Goal: Task Accomplishment & Management: Complete application form

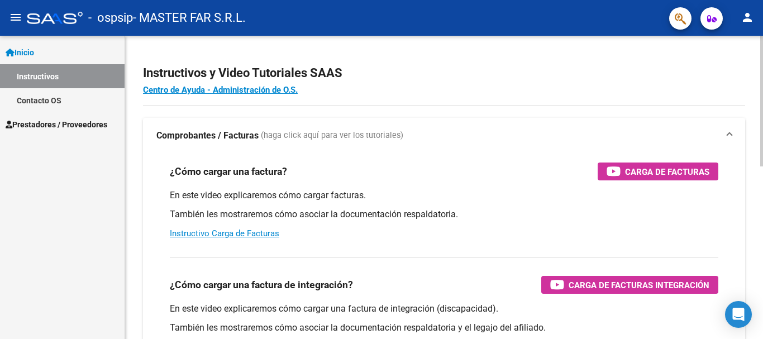
click at [576, 338] on div "En este video explicaremos cómo cargar una factura de integración (discapacidad…" at bounding box center [444, 328] width 549 height 50
click at [97, 127] on span "Prestadores / Proveedores" at bounding box center [57, 124] width 102 height 12
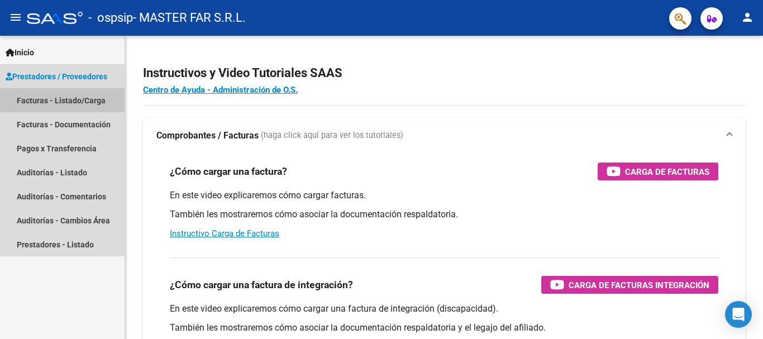
click at [85, 99] on link "Facturas - Listado/Carga" at bounding box center [62, 100] width 125 height 24
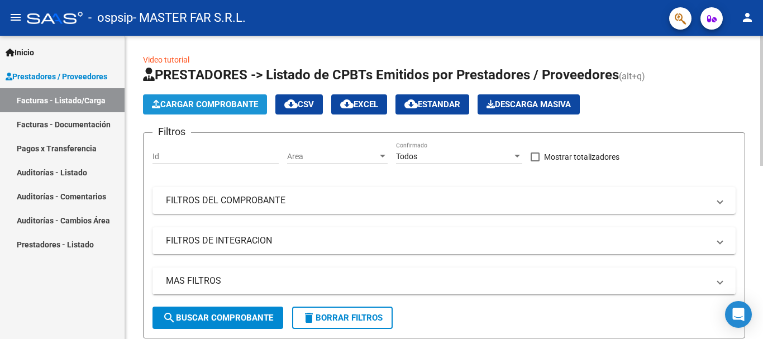
click at [232, 106] on span "Cargar Comprobante" at bounding box center [205, 104] width 106 height 10
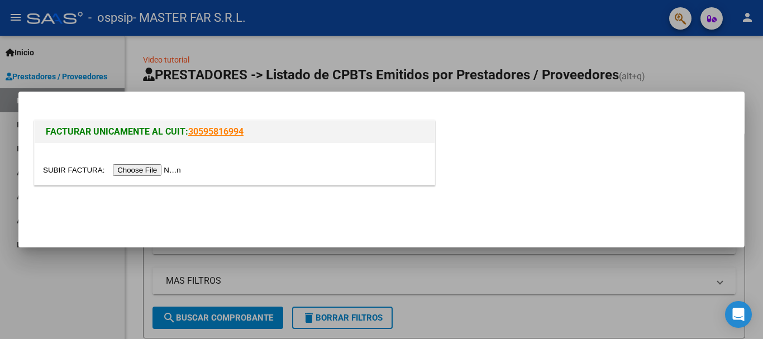
click at [184, 174] on input "file" at bounding box center [113, 170] width 141 height 12
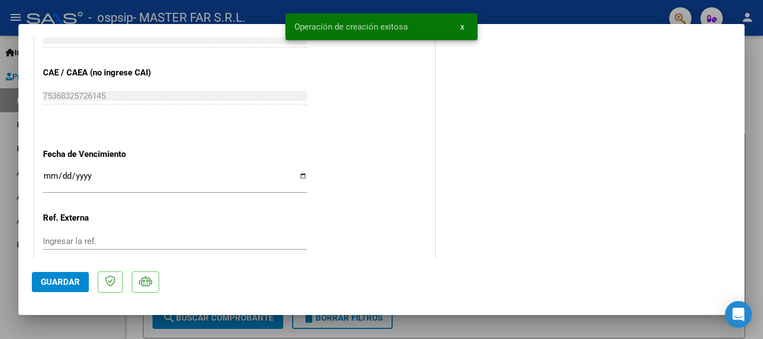
scroll to position [615, 0]
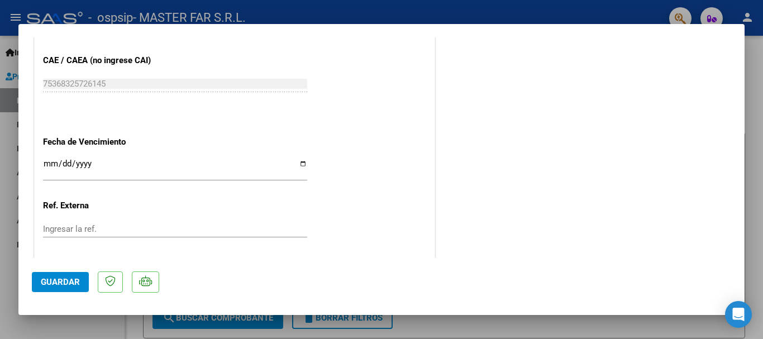
click at [242, 162] on input "Ingresar la fecha" at bounding box center [175, 168] width 264 height 18
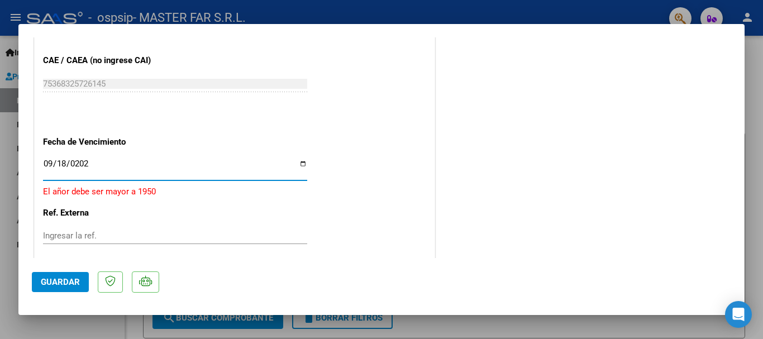
type input "[DATE]"
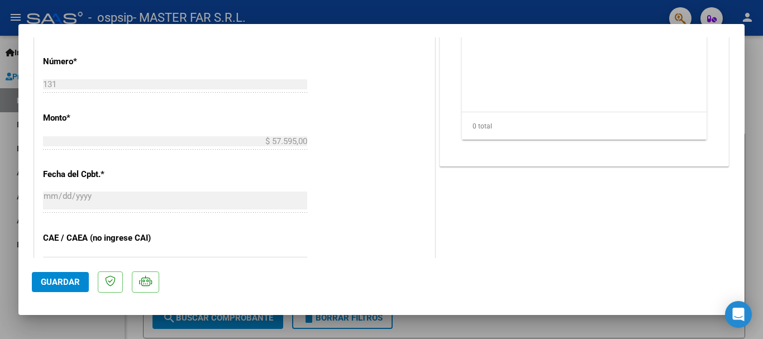
scroll to position [335, 0]
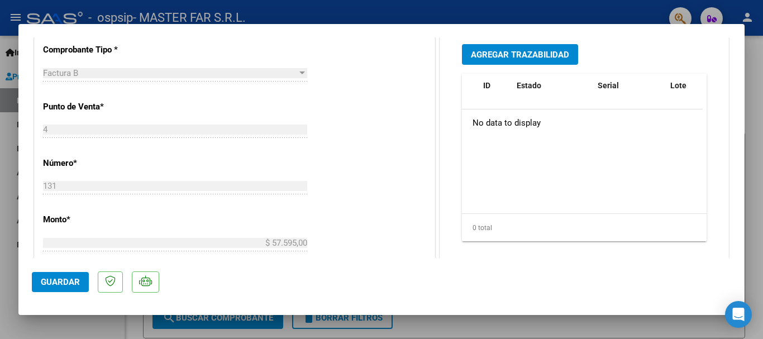
drag, startPoint x: 523, startPoint y: 54, endPoint x: 557, endPoint y: 159, distance: 110.3
click at [557, 159] on div "Agregar Trazabilidad ID Estado Serial Lote C/ Rec Apellido Nombre DNI Medicamen…" at bounding box center [585, 147] width 262 height 223
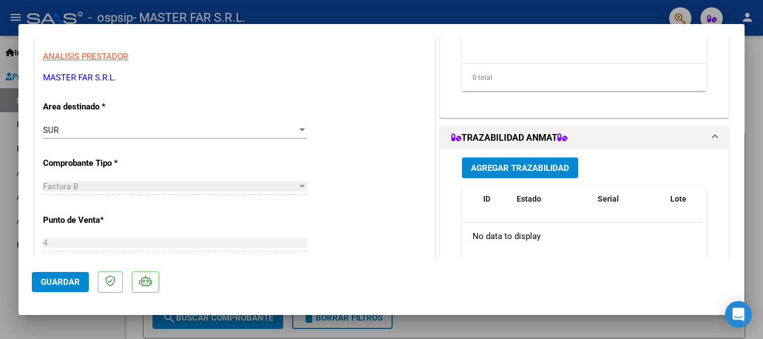
scroll to position [56, 0]
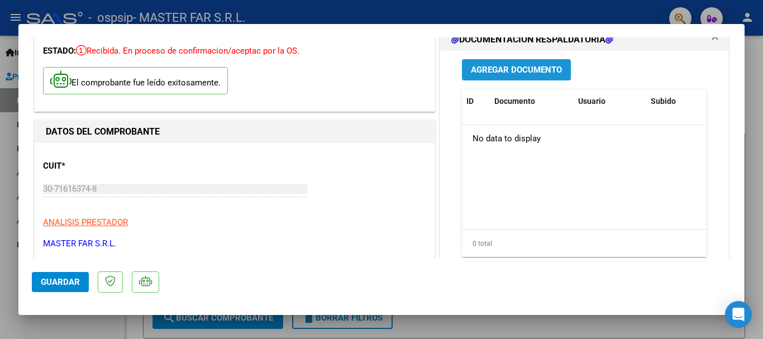
click at [491, 66] on span "Agregar Documento" at bounding box center [516, 70] width 91 height 10
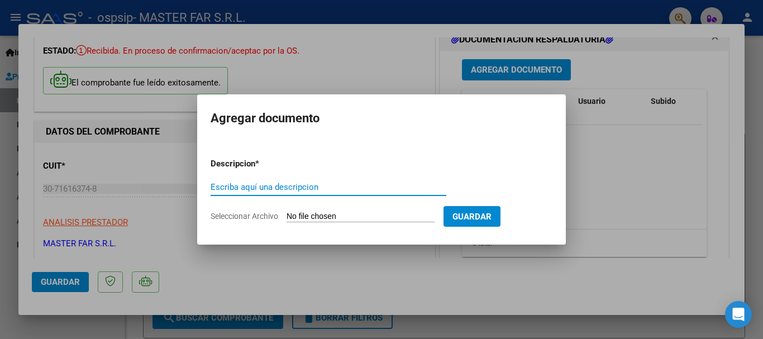
click at [273, 184] on input "Escriba aquí una descripcion" at bounding box center [329, 187] width 236 height 10
drag, startPoint x: 273, startPoint y: 184, endPoint x: 218, endPoint y: 185, distance: 55.3
click at [218, 185] on input "Escriba aquí una descripcion" at bounding box center [329, 187] width 236 height 10
type input "EXPEDIENTE FC-131 SEGURIDAD"
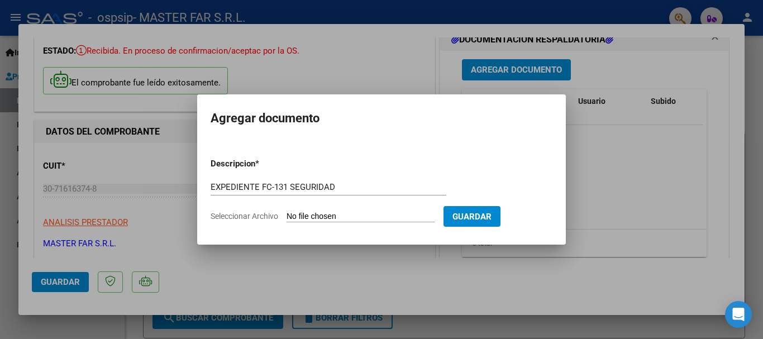
click at [340, 214] on input "Seleccionar Archivo" at bounding box center [361, 217] width 148 height 11
type input "C:\fakepath\EXPEDIENTE FC-131 SEGURIDAD.pdf"
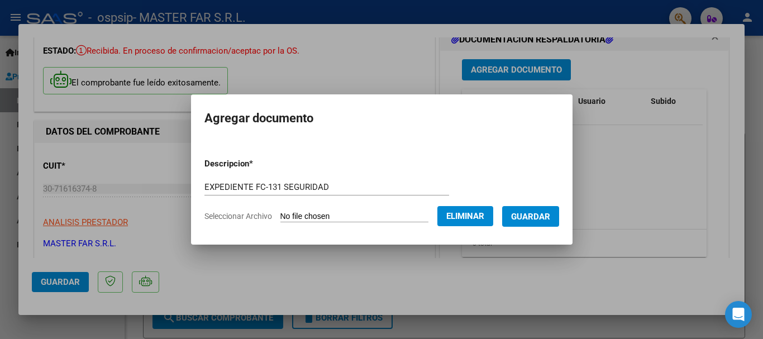
click at [521, 212] on span "Guardar" at bounding box center [530, 217] width 39 height 10
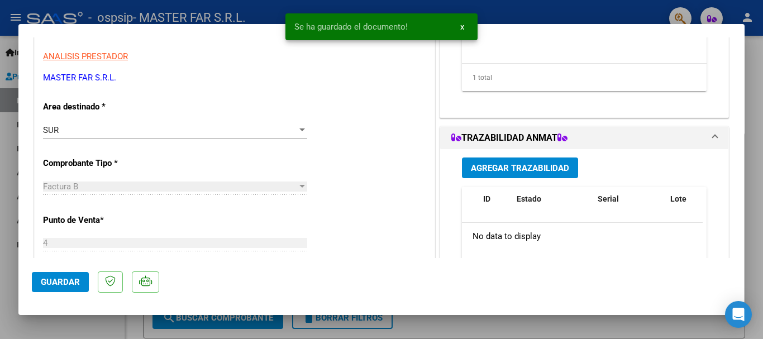
scroll to position [335, 0]
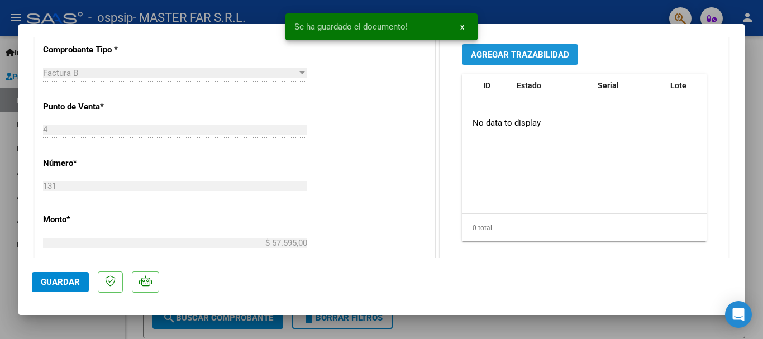
click at [511, 50] on span "Agregar Trazabilidad" at bounding box center [520, 55] width 98 height 10
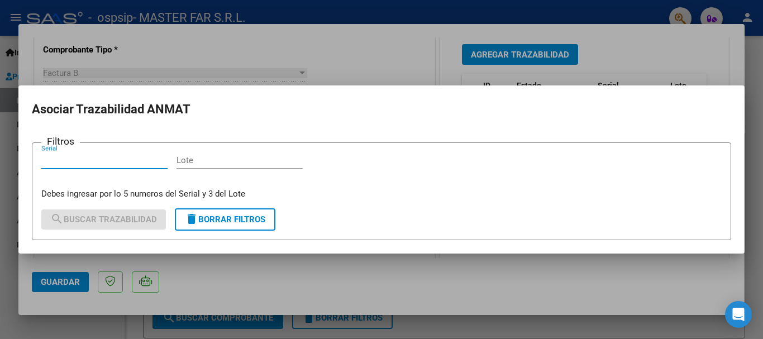
click at [105, 163] on input "Serial" at bounding box center [104, 160] width 126 height 10
type input "47236"
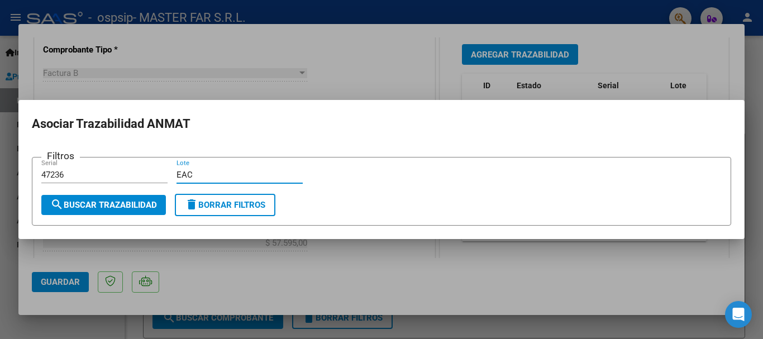
type input "EAC"
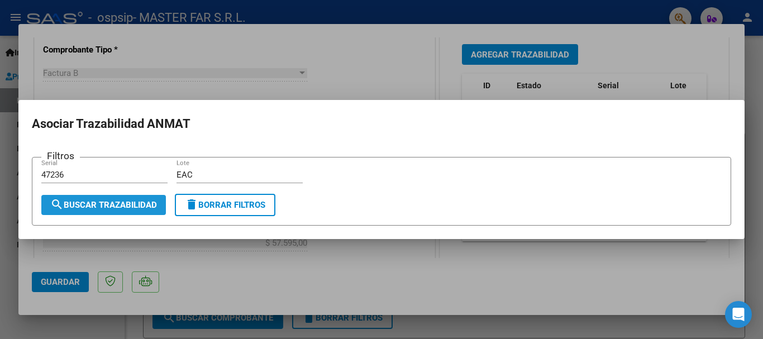
click at [103, 209] on span "search Buscar Trazabilidad" at bounding box center [103, 205] width 107 height 10
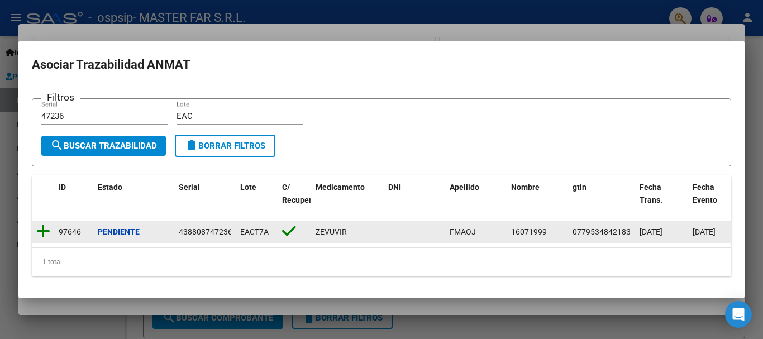
click at [41, 229] on icon at bounding box center [43, 232] width 14 height 16
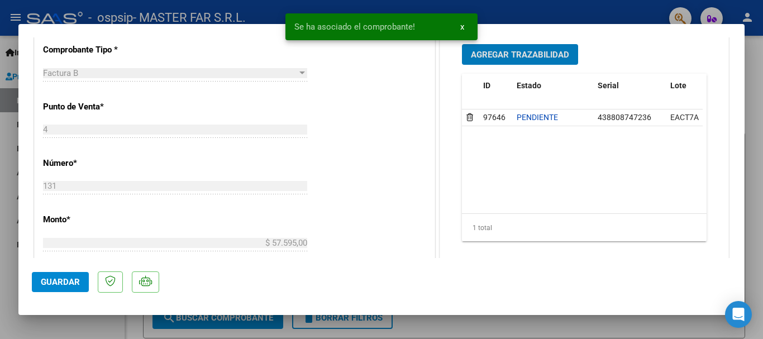
click at [521, 55] on span "Agregar Trazabilidad" at bounding box center [520, 55] width 98 height 10
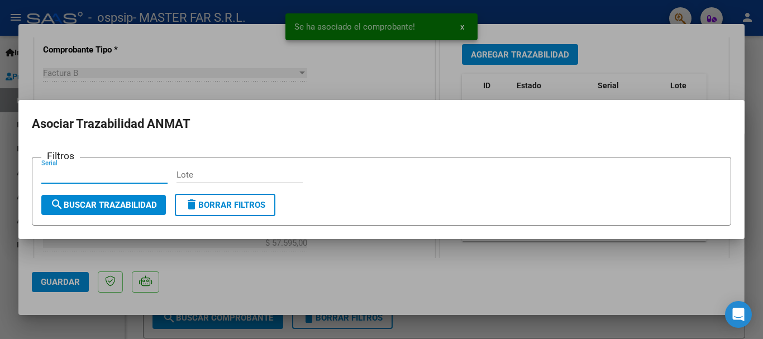
click at [117, 167] on div "Serial" at bounding box center [104, 175] width 126 height 17
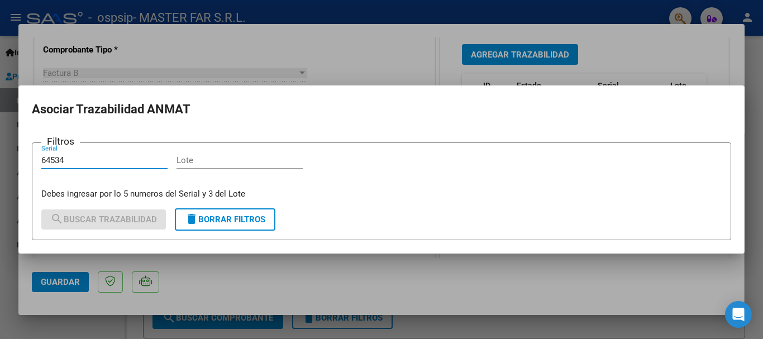
type input "64534"
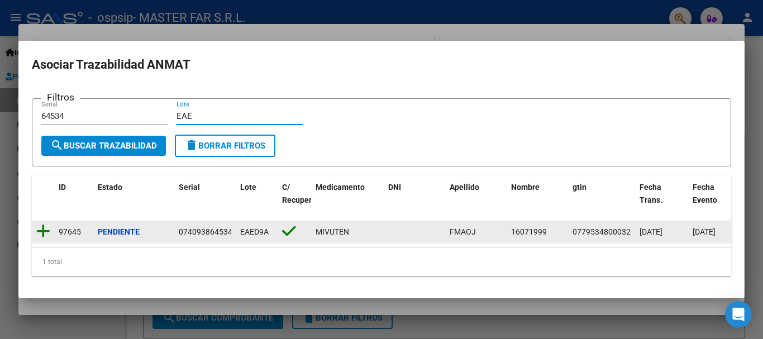
type input "EAE"
click at [45, 225] on icon at bounding box center [43, 232] width 14 height 16
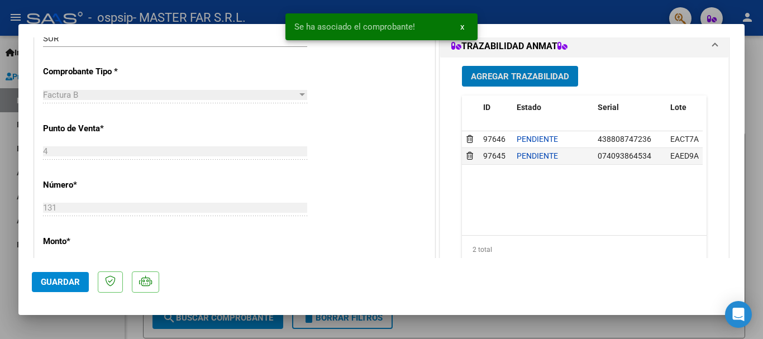
scroll to position [447, 0]
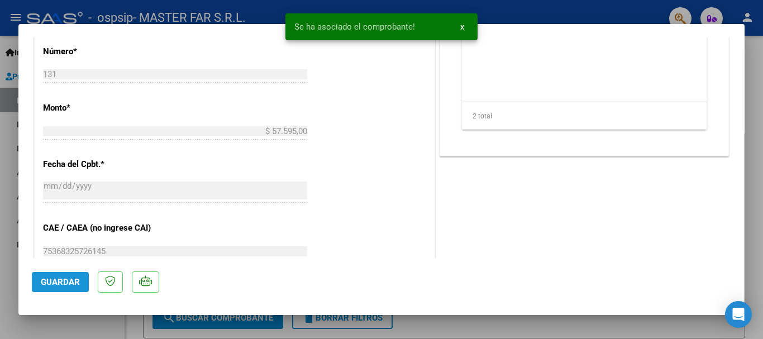
click at [61, 284] on span "Guardar" at bounding box center [60, 282] width 39 height 10
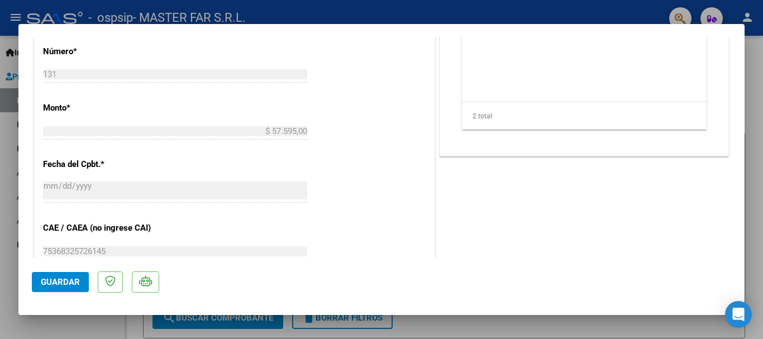
click at [754, 69] on div at bounding box center [381, 169] width 763 height 339
type input "$ 0,00"
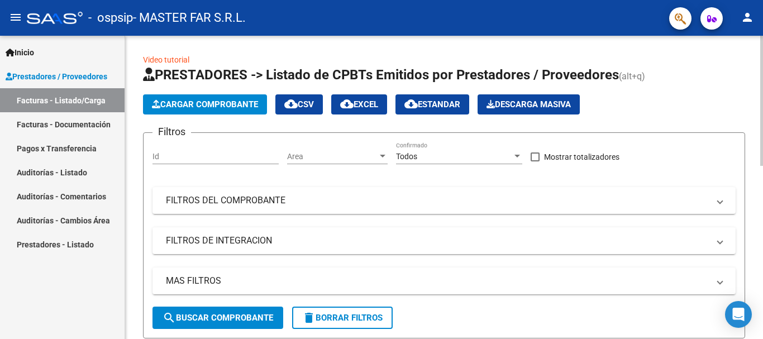
click at [171, 102] on span "Cargar Comprobante" at bounding box center [205, 104] width 106 height 10
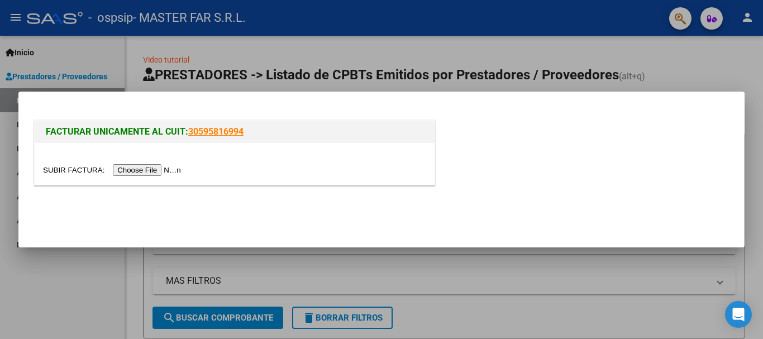
click at [159, 169] on input "file" at bounding box center [113, 170] width 141 height 12
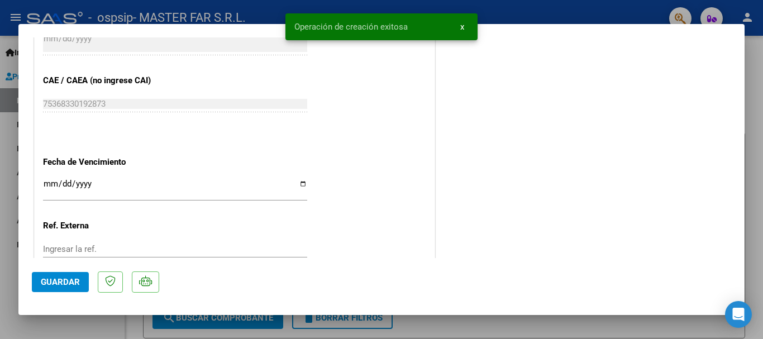
scroll to position [615, 0]
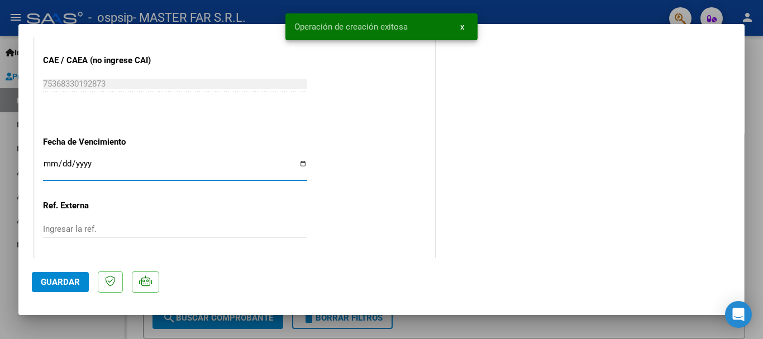
click at [226, 165] on input "Ingresar la fecha" at bounding box center [175, 168] width 264 height 18
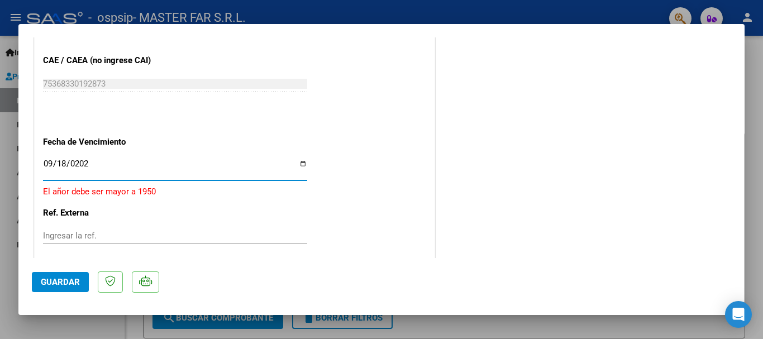
type input "[DATE]"
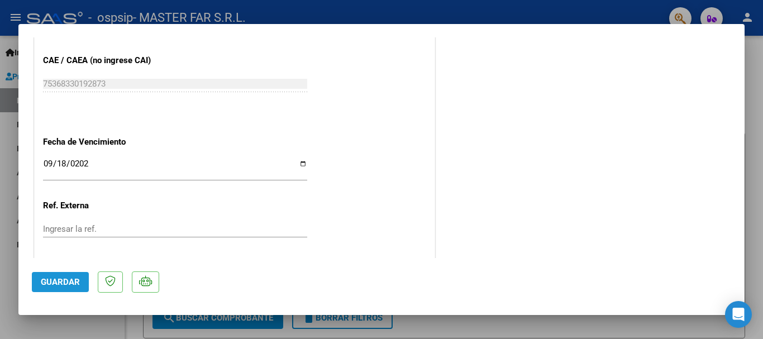
click at [54, 274] on button "Guardar" at bounding box center [60, 282] width 57 height 20
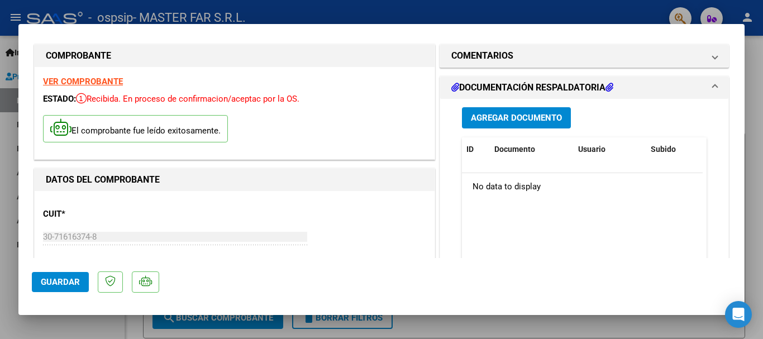
scroll to position [0, 0]
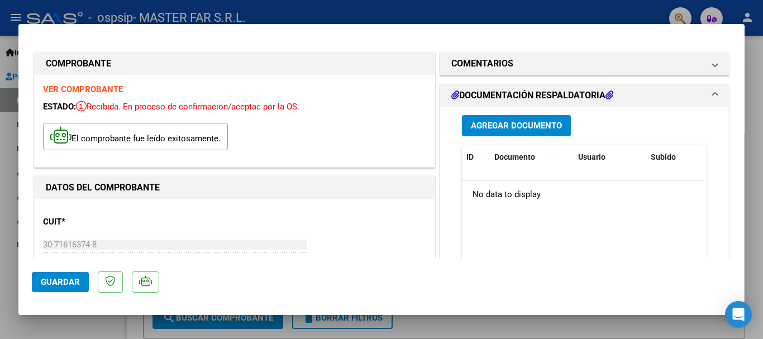
click at [550, 131] on button "Agregar Documento" at bounding box center [516, 125] width 109 height 21
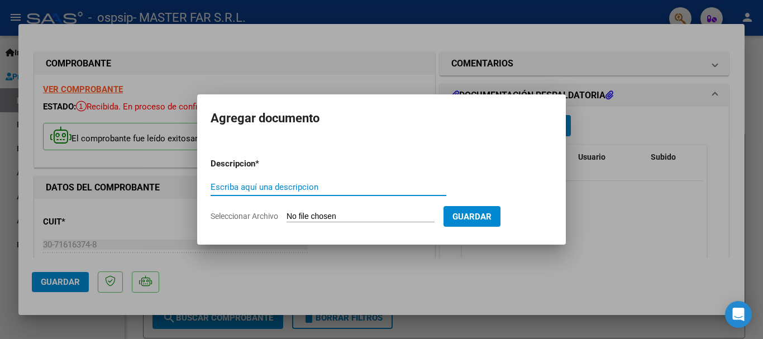
click at [263, 186] on input "Escriba aquí una descripcion" at bounding box center [329, 187] width 236 height 10
paste input "EXPEDIENTE FC-132 SEGURIDAD"
type input "EXPEDIENTE FC-132 SEGURIDAD"
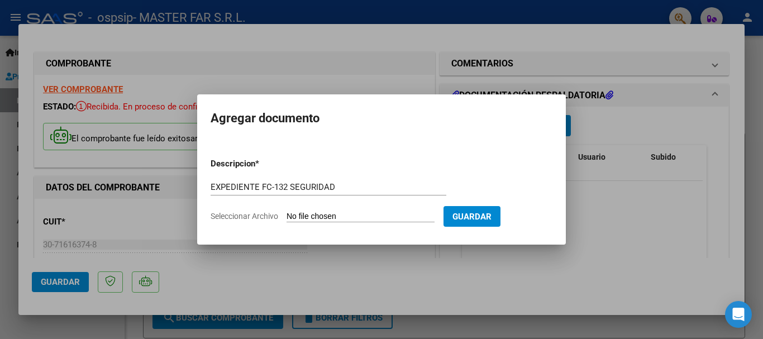
click at [360, 218] on input "Seleccionar Archivo" at bounding box center [361, 217] width 148 height 11
type input "C:\fakepath\EXPEDIENTE FC-132 SEGURIDAD.pdf"
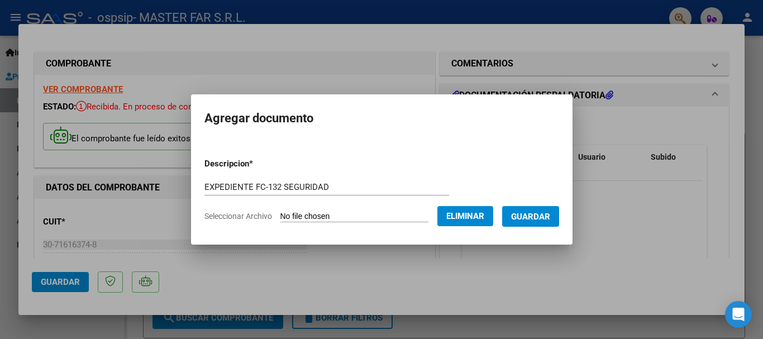
click at [540, 220] on span "Guardar" at bounding box center [530, 217] width 39 height 10
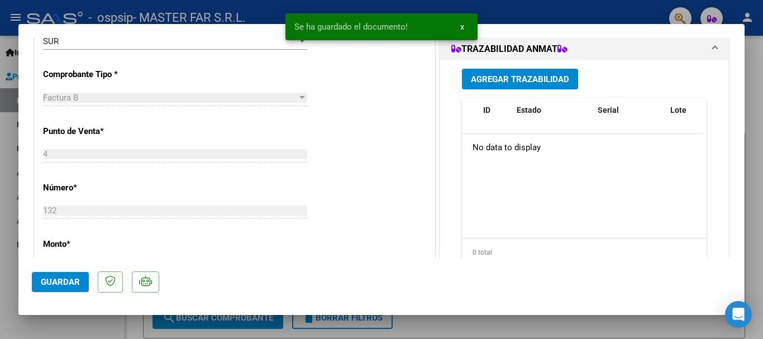
scroll to position [335, 0]
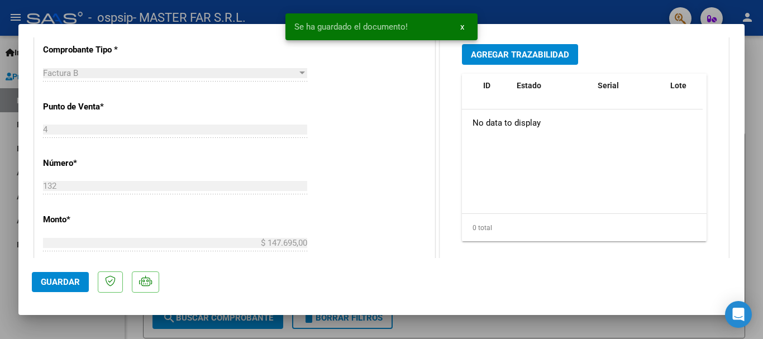
click at [554, 56] on span "Agregar Trazabilidad" at bounding box center [520, 55] width 98 height 10
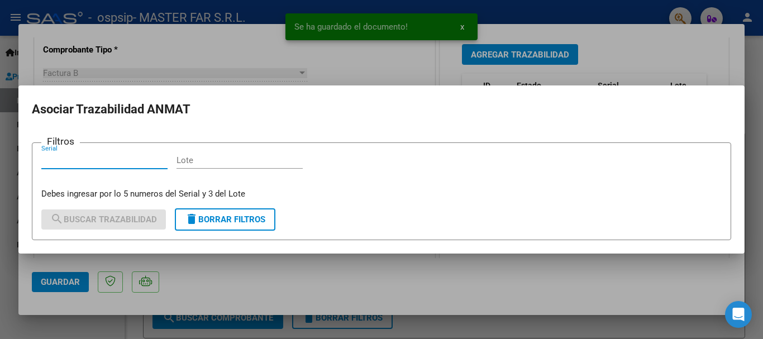
click at [135, 159] on input "Serial" at bounding box center [104, 160] width 126 height 10
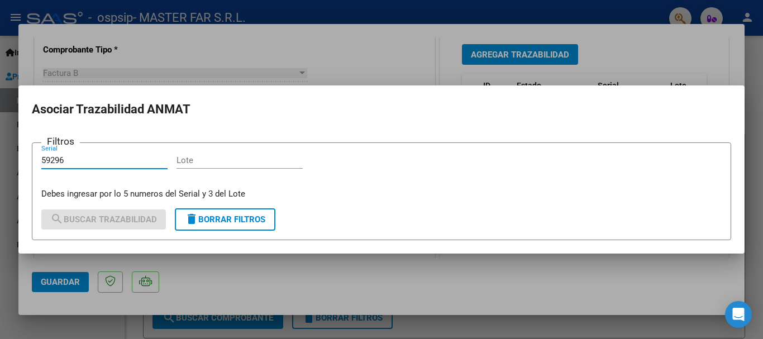
type input "59296"
click at [227, 163] on input "Lote" at bounding box center [240, 160] width 126 height 10
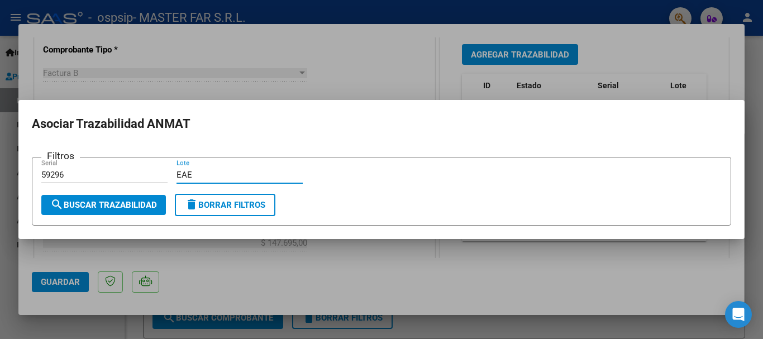
type input "EAE"
click at [126, 198] on button "search Buscar Trazabilidad" at bounding box center [103, 205] width 125 height 20
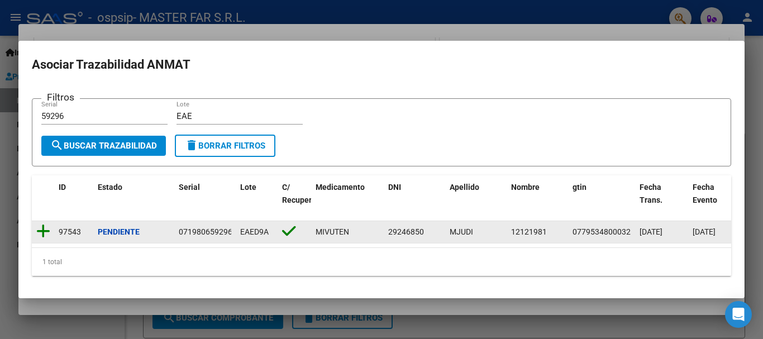
click at [45, 224] on icon at bounding box center [43, 232] width 14 height 16
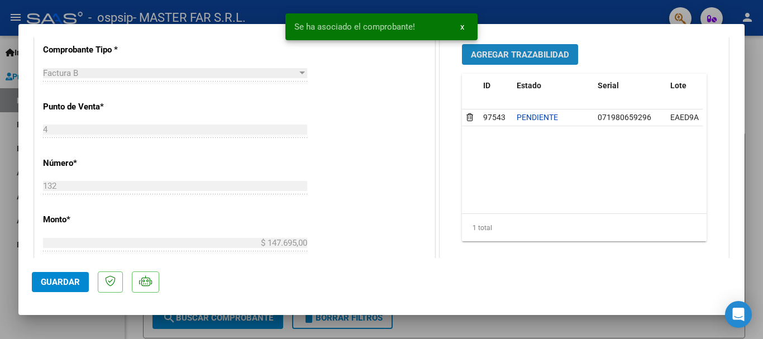
click at [498, 56] on span "Agregar Trazabilidad" at bounding box center [520, 55] width 98 height 10
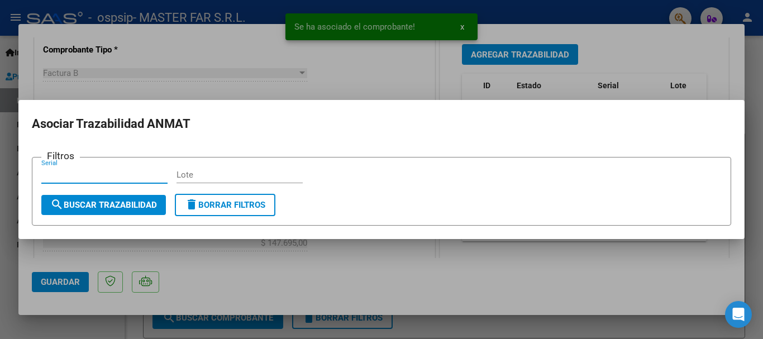
click at [133, 175] on input "Serial" at bounding box center [104, 175] width 126 height 10
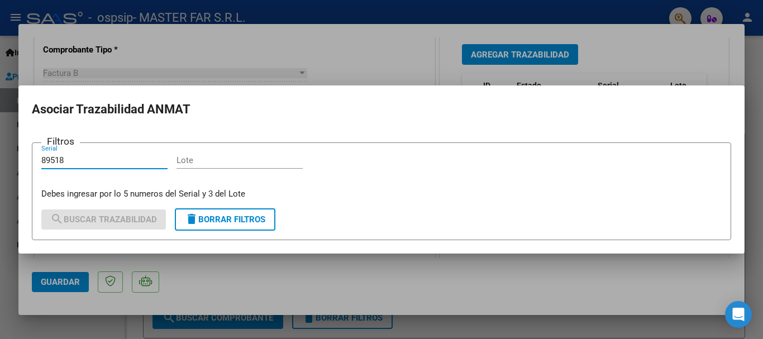
type input "89518"
click at [217, 164] on input "Lote" at bounding box center [240, 160] width 126 height 10
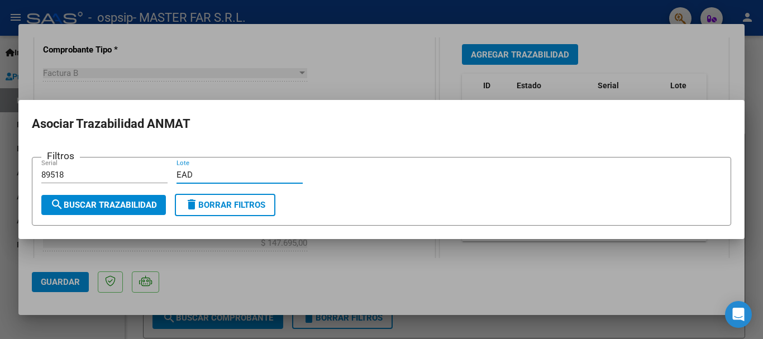
type input "EAD"
click at [127, 205] on span "search Buscar Trazabilidad" at bounding box center [103, 205] width 107 height 10
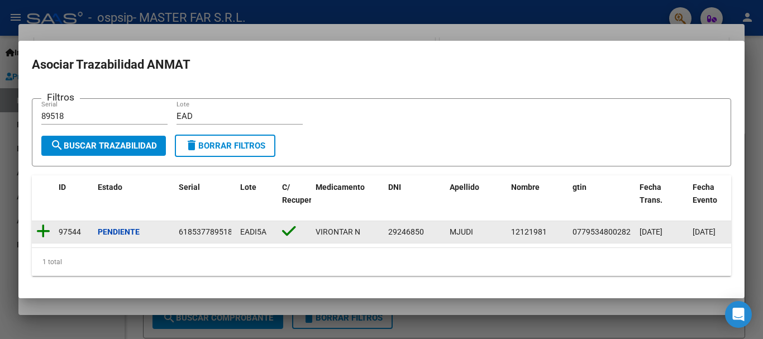
click at [41, 226] on icon at bounding box center [43, 232] width 14 height 16
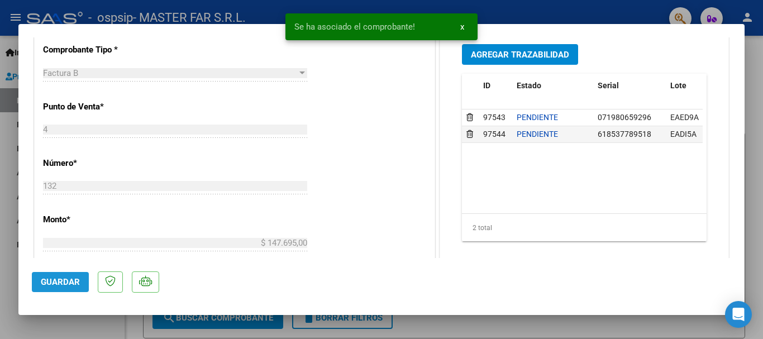
click at [62, 286] on span "Guardar" at bounding box center [60, 282] width 39 height 10
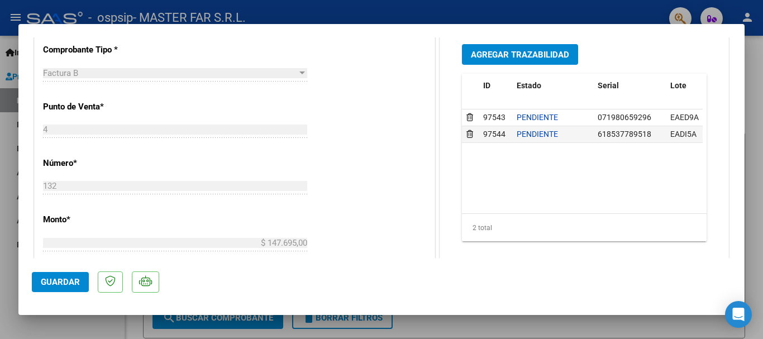
click at [754, 67] on div at bounding box center [381, 169] width 763 height 339
type input "$ 0,00"
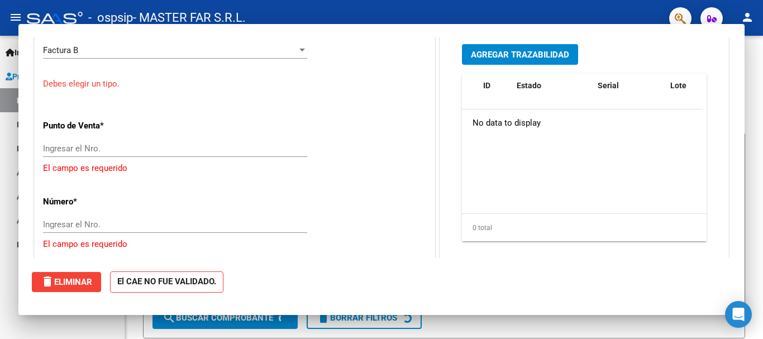
scroll to position [301, 0]
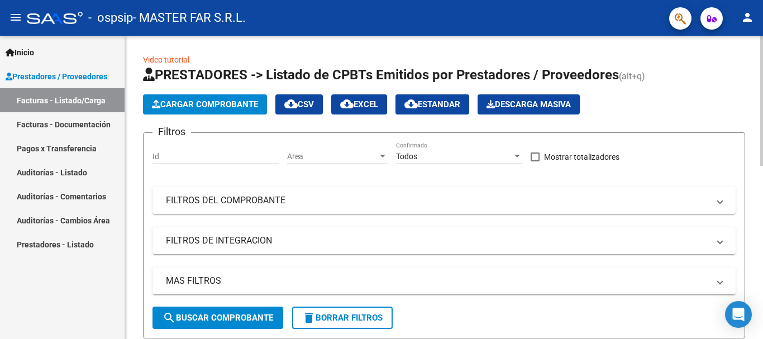
click at [215, 115] on app-list-header "PRESTADORES -> Listado de CPBTs Emitidos por Prestadores / Proveedores (alt+q) …" at bounding box center [444, 202] width 602 height 273
click at [224, 104] on span "Cargar Comprobante" at bounding box center [205, 104] width 106 height 10
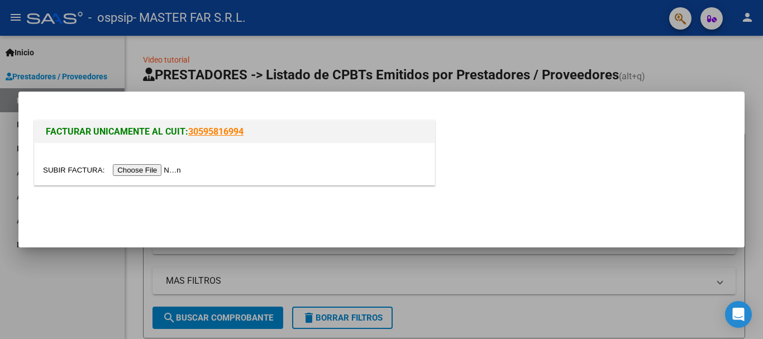
click at [183, 168] on input "file" at bounding box center [113, 170] width 141 height 12
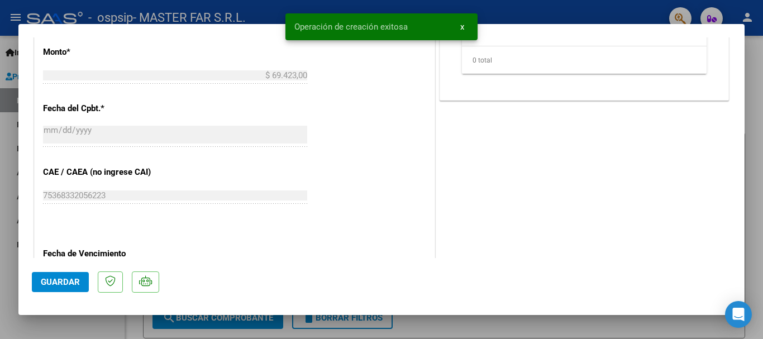
scroll to position [559, 0]
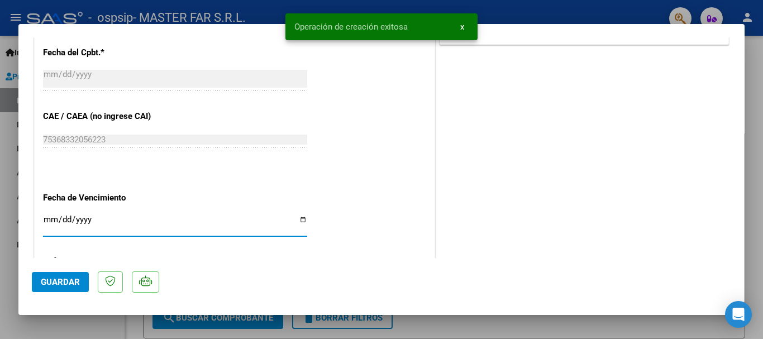
click at [230, 222] on input "Ingresar la fecha" at bounding box center [175, 224] width 264 height 18
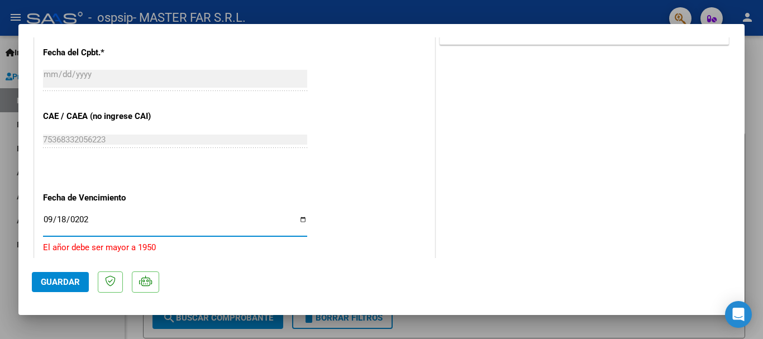
type input "[DATE]"
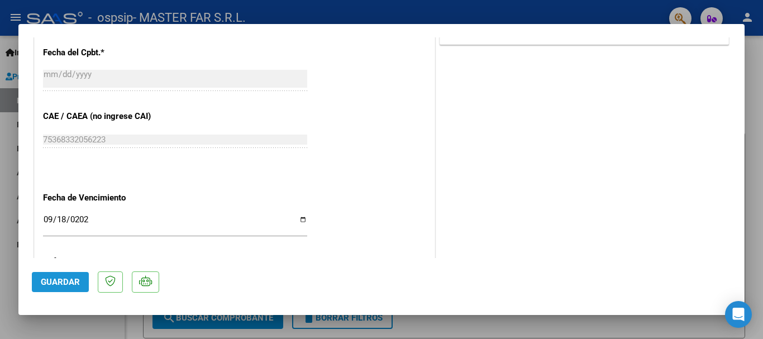
click at [73, 280] on span "Guardar" at bounding box center [60, 282] width 39 height 10
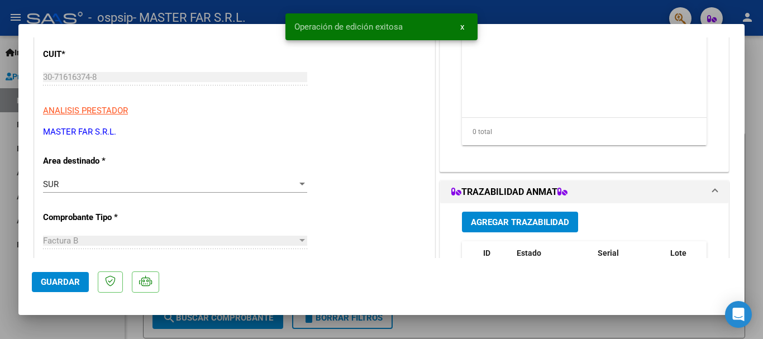
scroll to position [0, 0]
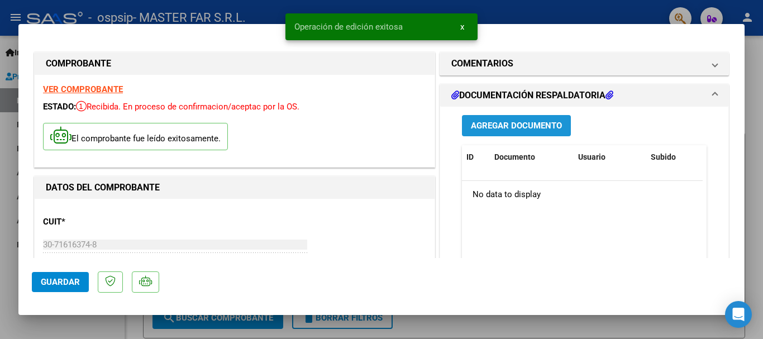
click at [564, 127] on button "Agregar Documento" at bounding box center [516, 125] width 109 height 21
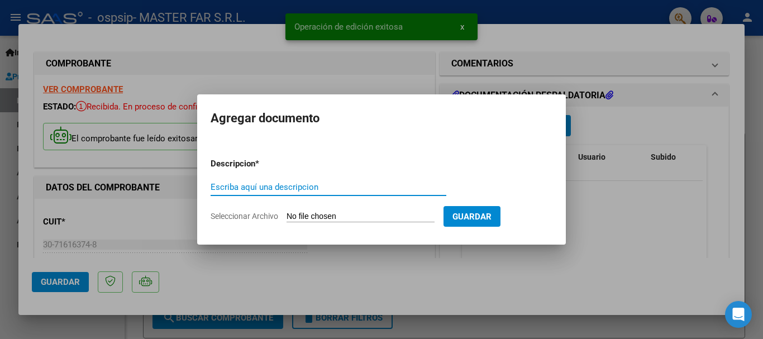
click at [347, 189] on input "Escriba aquí una descripcion" at bounding box center [329, 187] width 236 height 10
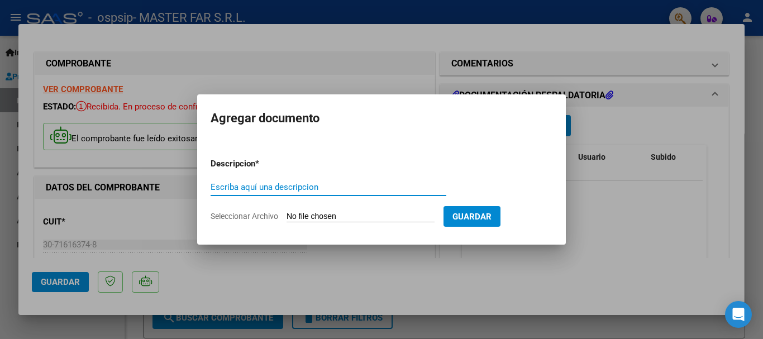
click at [308, 189] on input "Escriba aquí una descripcion" at bounding box center [329, 187] width 236 height 10
click at [287, 188] on input "EXPEDIENTE FC-132 SEGURIDAD" at bounding box center [329, 187] width 236 height 10
type input "EXPEDIENTE FC-133 SEGURIDAD"
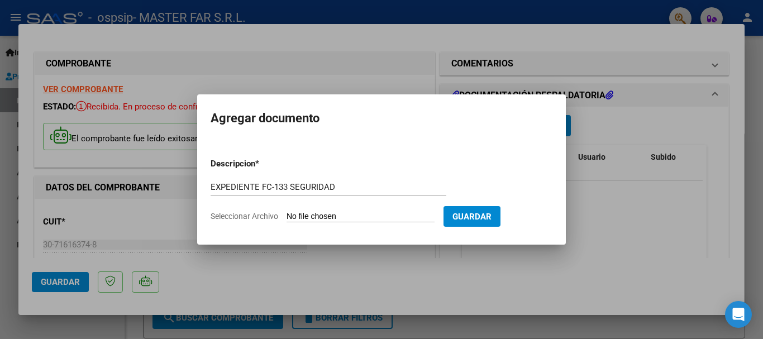
click at [368, 218] on input "Seleccionar Archivo" at bounding box center [361, 217] width 148 height 11
type input "C:\fakepath\EXPEDIENTE FC-133 SEGURIDAD.pdf"
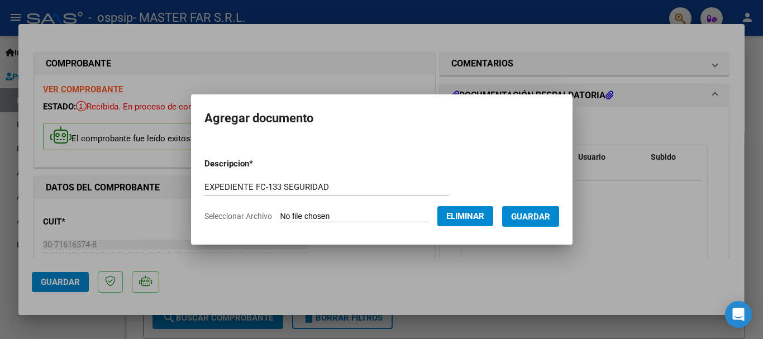
click at [532, 214] on span "Guardar" at bounding box center [530, 217] width 39 height 10
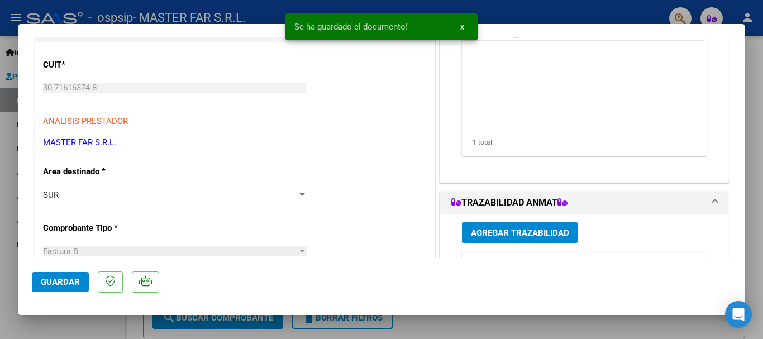
scroll to position [168, 0]
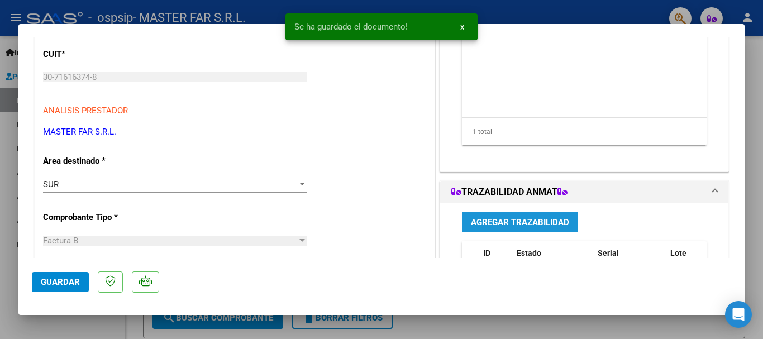
click at [547, 229] on button "Agregar Trazabilidad" at bounding box center [520, 222] width 116 height 21
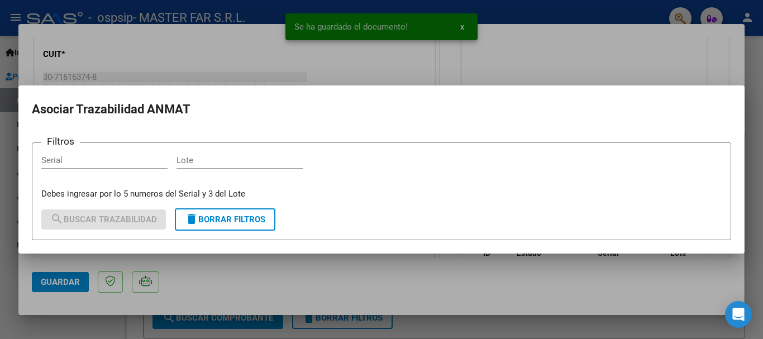
click at [150, 154] on div "Serial" at bounding box center [104, 160] width 126 height 17
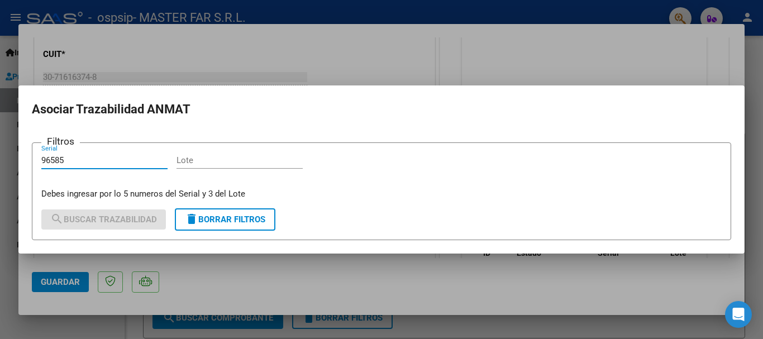
type input "96585"
click at [201, 160] on input "Lote" at bounding box center [240, 160] width 126 height 10
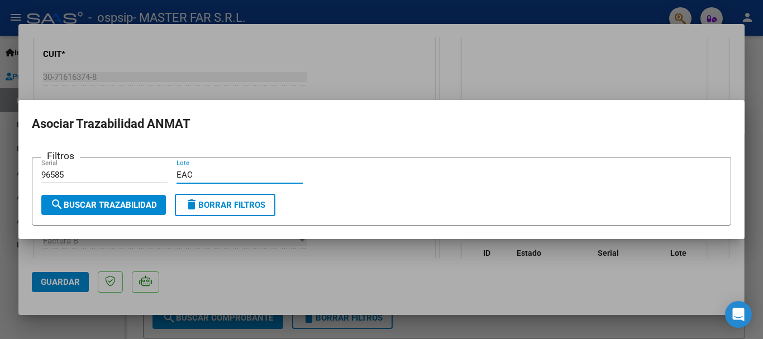
type input "EAC"
click at [89, 215] on button "search Buscar Trazabilidad" at bounding box center [103, 205] width 125 height 20
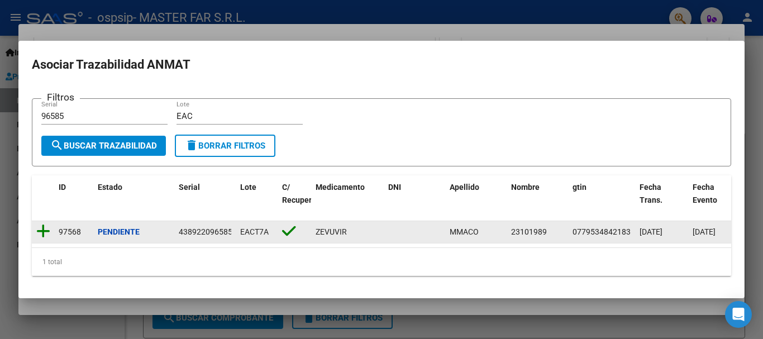
click at [41, 224] on icon at bounding box center [43, 232] width 14 height 16
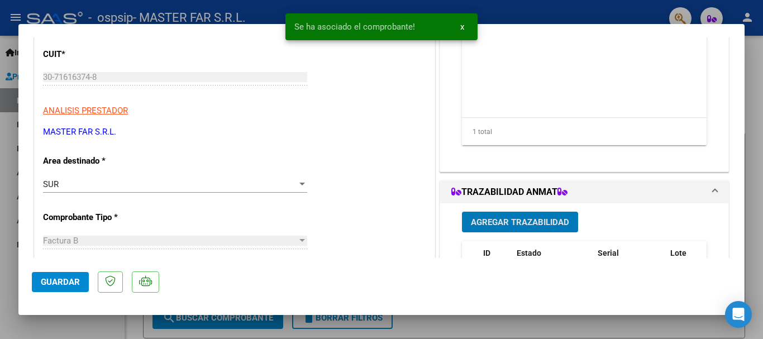
click at [505, 226] on span "Agregar Trazabilidad" at bounding box center [520, 222] width 98 height 10
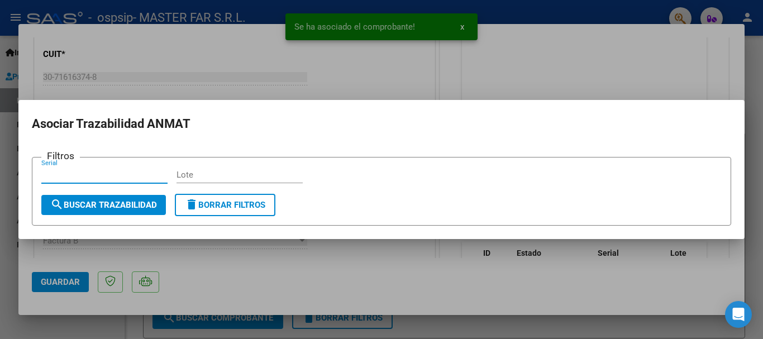
click at [136, 175] on input "Serial" at bounding box center [104, 175] width 126 height 10
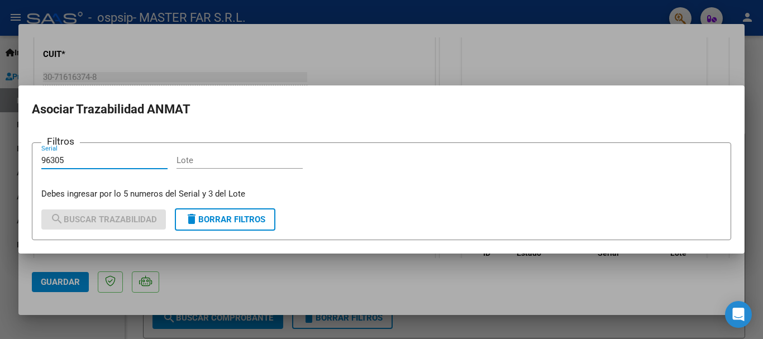
type input "96305"
click at [241, 168] on div "Lote" at bounding box center [240, 160] width 126 height 17
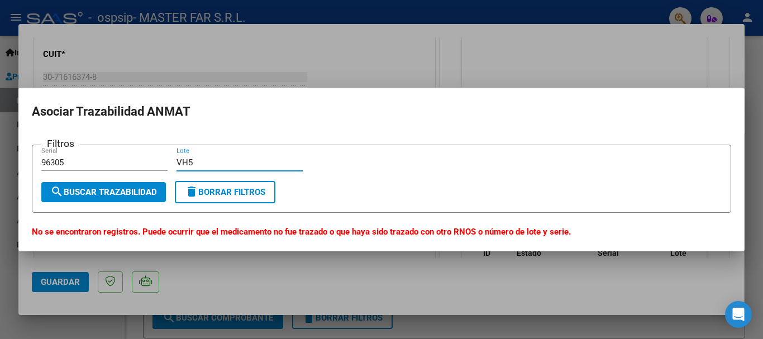
type input "VH5"
click at [88, 159] on input "96305" at bounding box center [104, 163] width 126 height 10
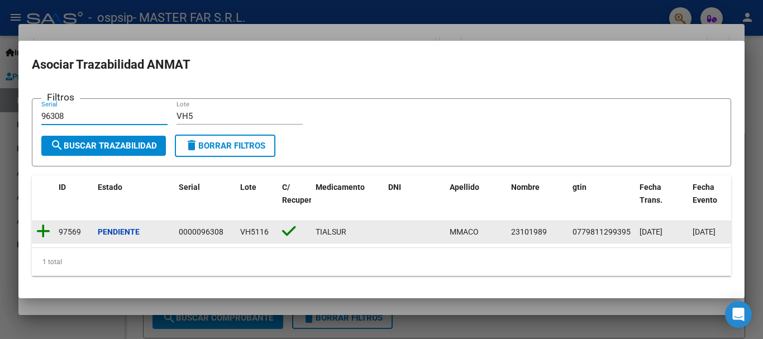
type input "96308"
click at [44, 227] on icon at bounding box center [43, 232] width 14 height 16
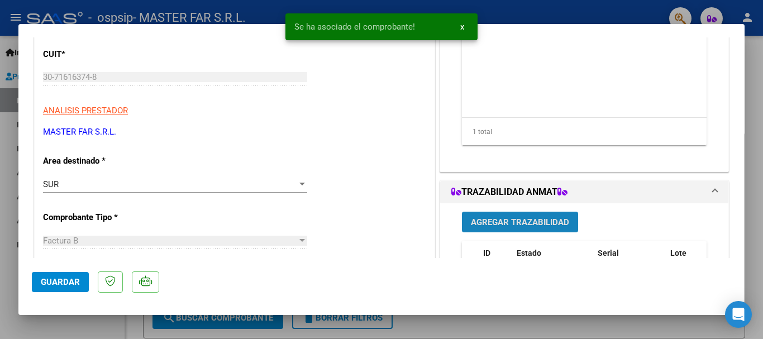
click at [515, 222] on span "Agregar Trazabilidad" at bounding box center [520, 222] width 98 height 10
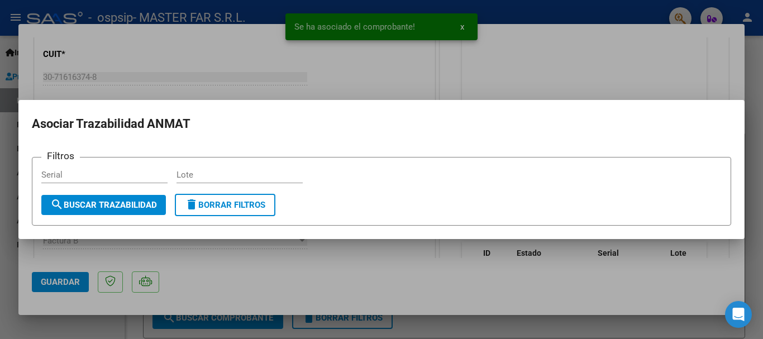
click at [702, 85] on div at bounding box center [381, 169] width 763 height 339
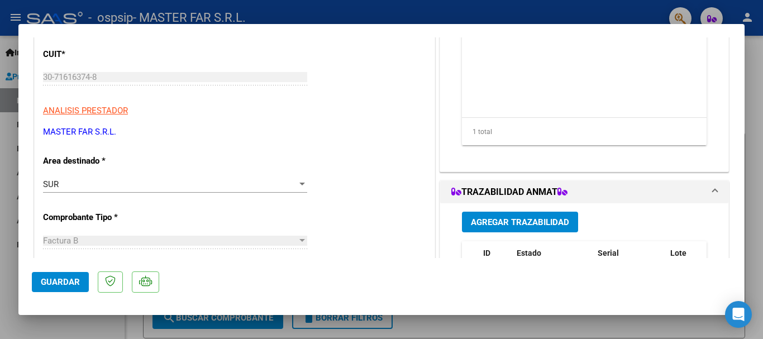
click at [615, 189] on mat-panel-title "TRAZABILIDAD ANMAT" at bounding box center [577, 192] width 253 height 13
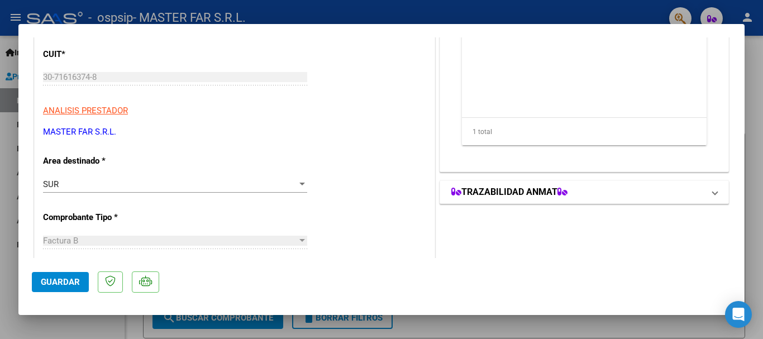
click at [564, 194] on icon at bounding box center [563, 191] width 10 height 9
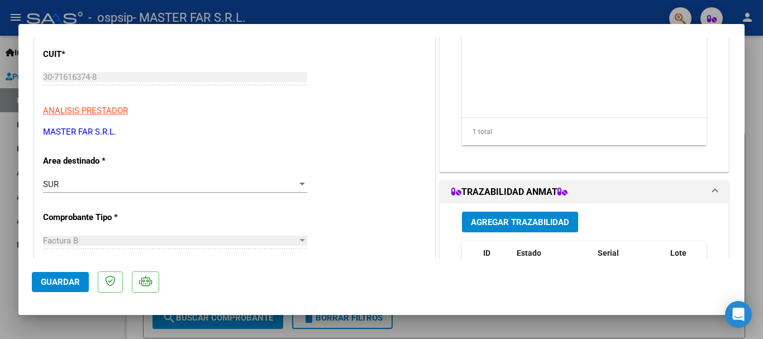
click at [529, 218] on span "Agregar Trazabilidad" at bounding box center [520, 222] width 98 height 10
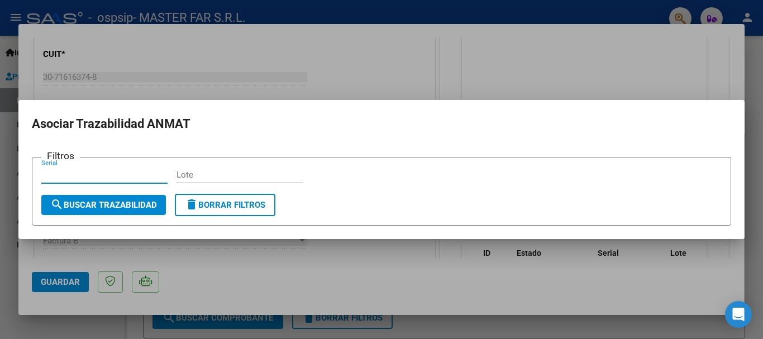
click at [140, 203] on span "search Buscar Trazabilidad" at bounding box center [103, 205] width 107 height 10
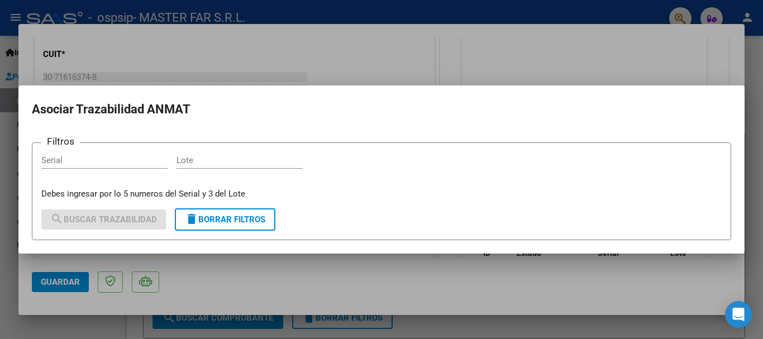
click at [705, 60] on div at bounding box center [381, 169] width 763 height 339
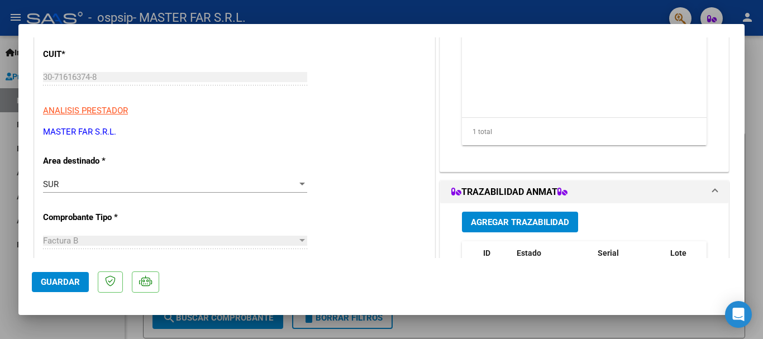
click at [64, 281] on span "Guardar" at bounding box center [60, 282] width 39 height 10
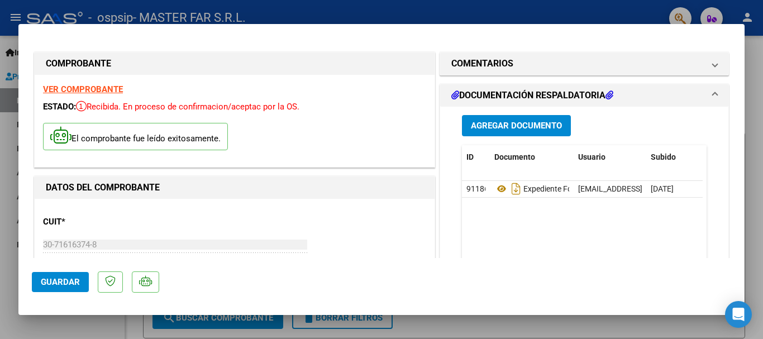
click at [754, 126] on div at bounding box center [381, 169] width 763 height 339
type input "$ 0,00"
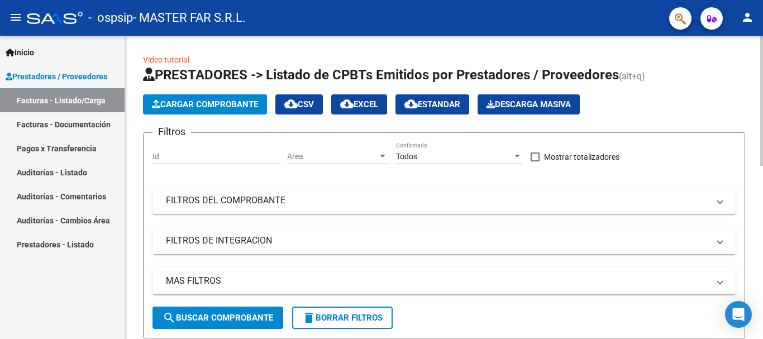
click at [193, 102] on span "Cargar Comprobante" at bounding box center [205, 104] width 106 height 10
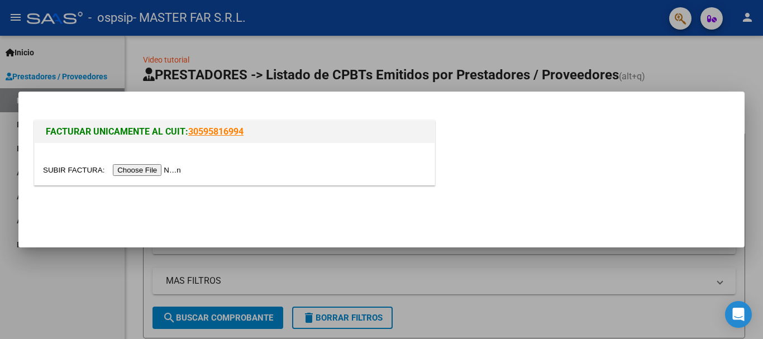
click at [169, 170] on input "file" at bounding box center [113, 170] width 141 height 12
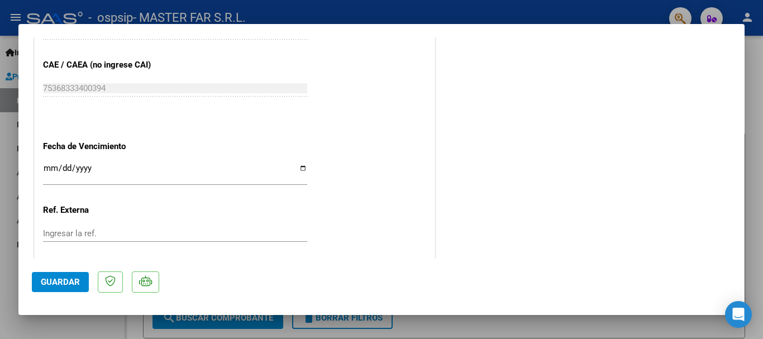
scroll to position [615, 0]
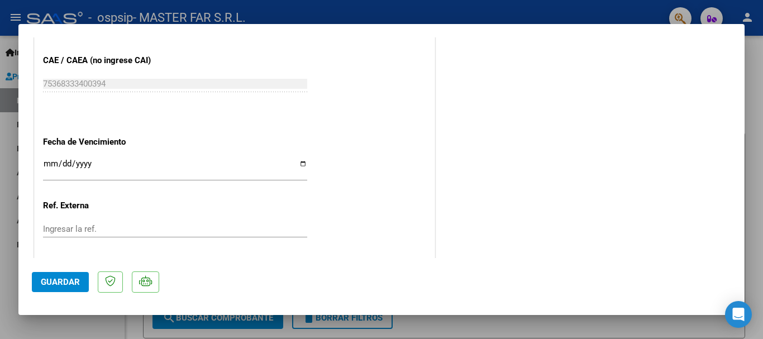
click at [201, 169] on input "Ingresar la fecha" at bounding box center [175, 168] width 264 height 18
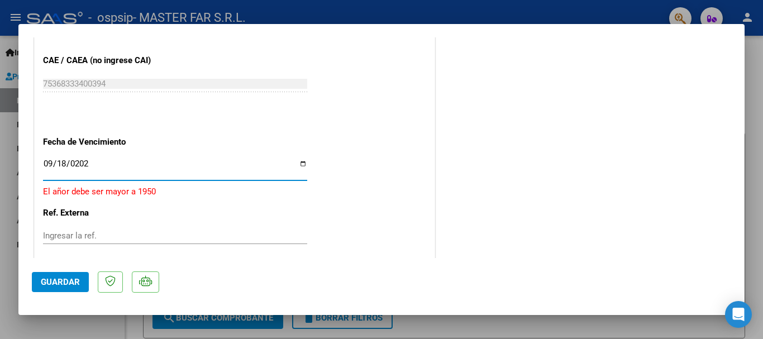
type input "[DATE]"
click at [63, 284] on span "Guardar" at bounding box center [60, 282] width 39 height 10
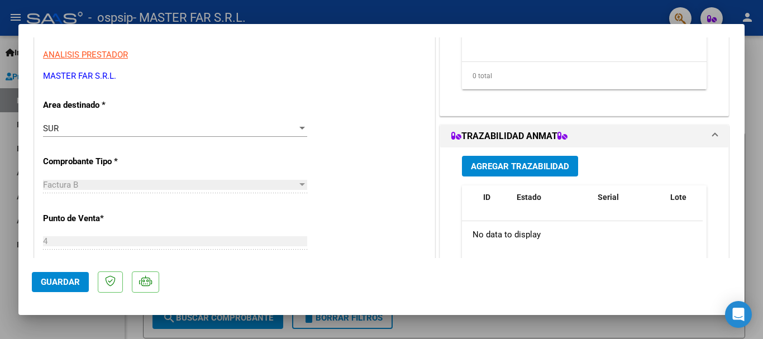
scroll to position [0, 0]
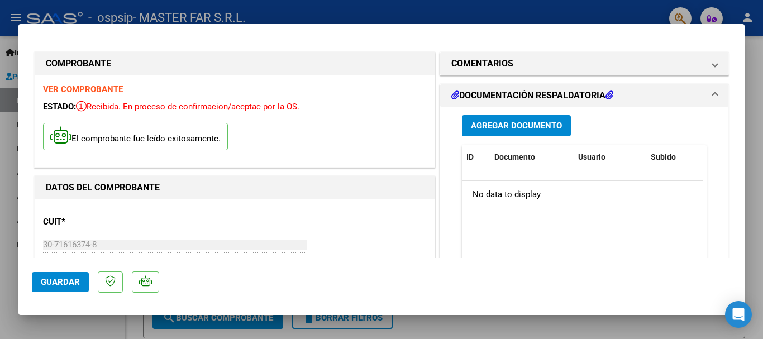
click at [526, 130] on span "Agregar Documento" at bounding box center [516, 126] width 91 height 10
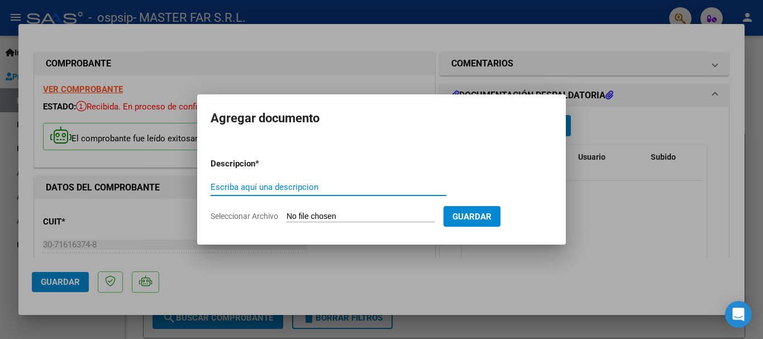
click at [313, 183] on input "Escriba aquí una descripcion" at bounding box center [329, 187] width 236 height 10
paste input "EXPEDIENTE FC-132 SEGURIDAD"
click at [289, 185] on input "EXPEDIENTE FC-132 SEGURIDAD" at bounding box center [329, 187] width 236 height 10
type input "EXPEDIENTE FC-134 SEGURIDAD"
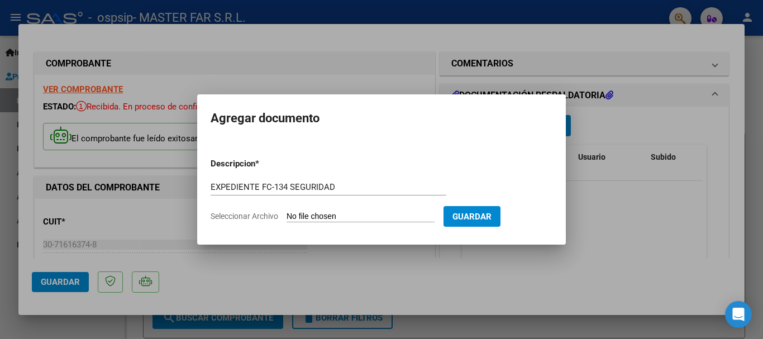
click at [320, 221] on input "Seleccionar Archivo" at bounding box center [361, 217] width 148 height 11
type input "C:\fakepath\EXPEDIENTE FC-134 SEGURIDAD.pdf"
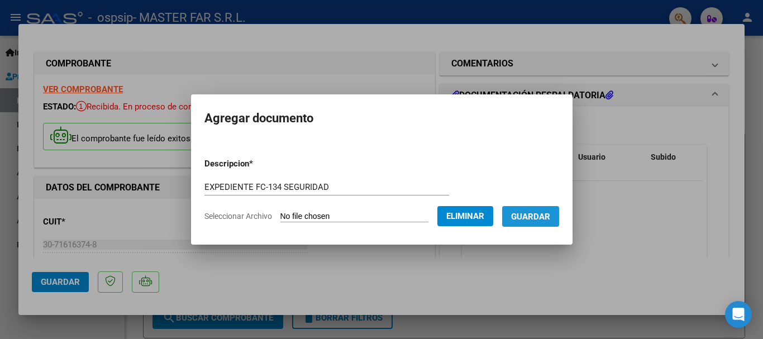
click at [537, 220] on span "Guardar" at bounding box center [530, 217] width 39 height 10
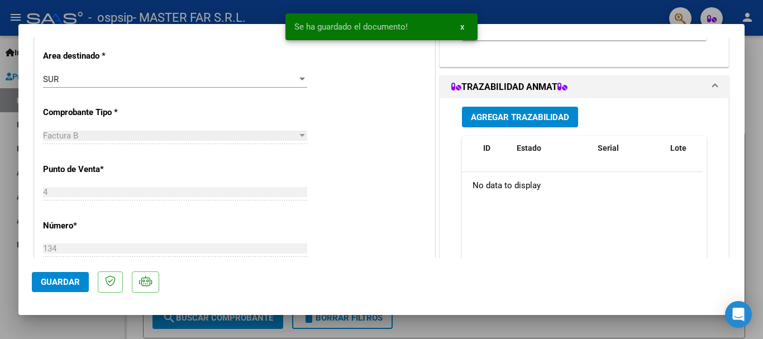
scroll to position [279, 0]
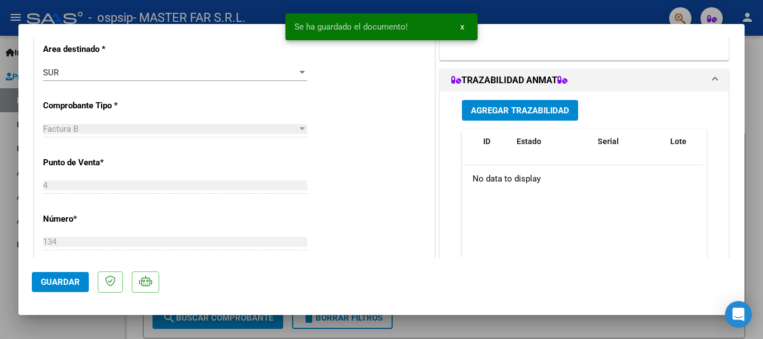
click at [526, 112] on span "Agregar Trazabilidad" at bounding box center [520, 111] width 98 height 10
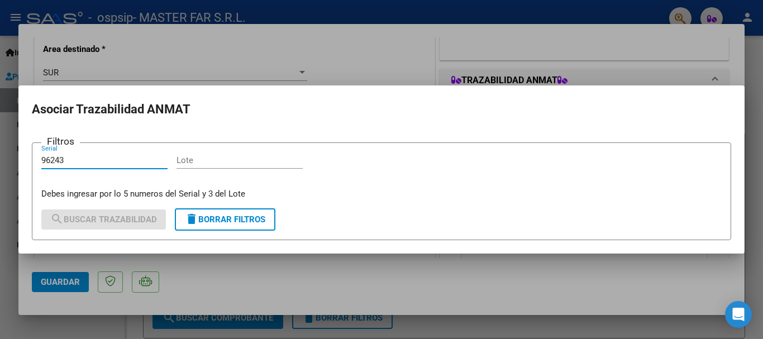
type input "96243"
click at [254, 153] on div "Lote" at bounding box center [240, 160] width 126 height 17
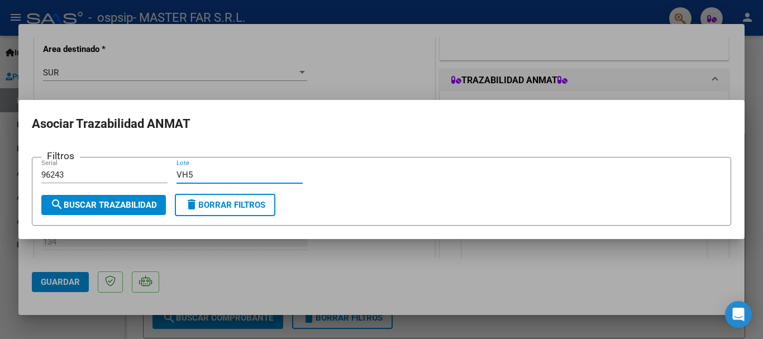
type input "VH5"
click at [134, 201] on span "search Buscar Trazabilidad" at bounding box center [103, 205] width 107 height 10
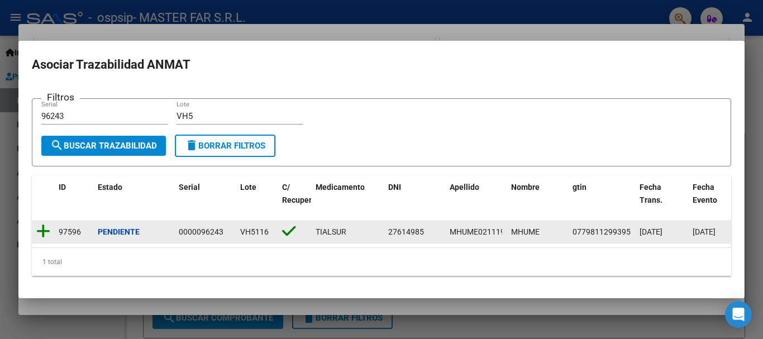
click at [44, 226] on icon at bounding box center [43, 232] width 14 height 16
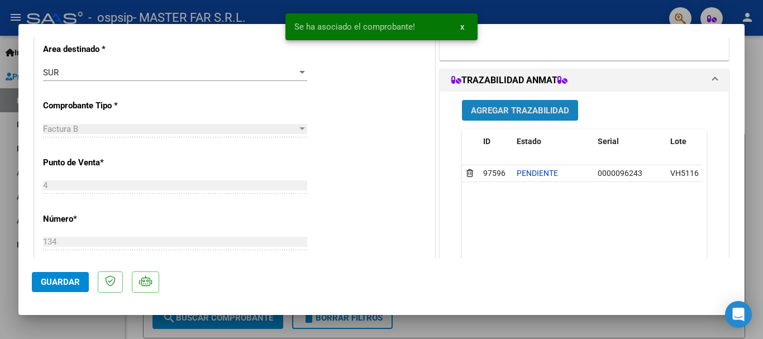
click at [502, 110] on span "Agregar Trazabilidad" at bounding box center [520, 111] width 98 height 10
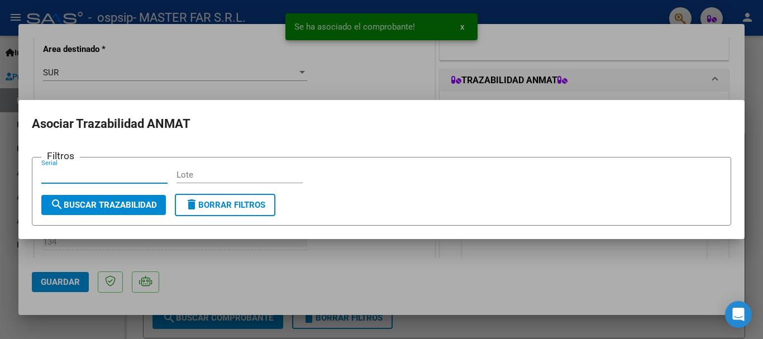
click at [131, 175] on input "Serial" at bounding box center [104, 175] width 126 height 10
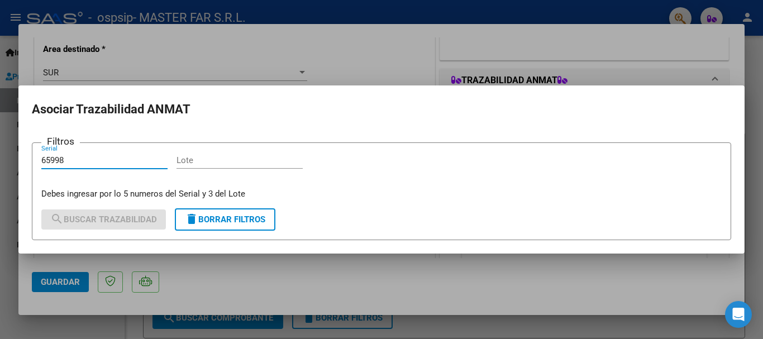
type input "65998"
click at [258, 163] on input "Lote" at bounding box center [240, 160] width 126 height 10
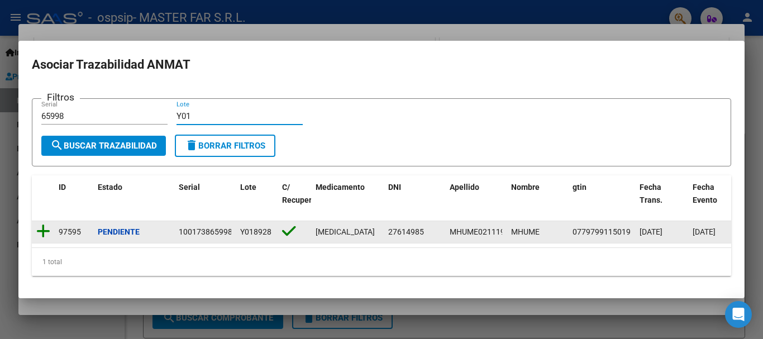
type input "Y01"
click at [45, 227] on icon at bounding box center [43, 232] width 14 height 16
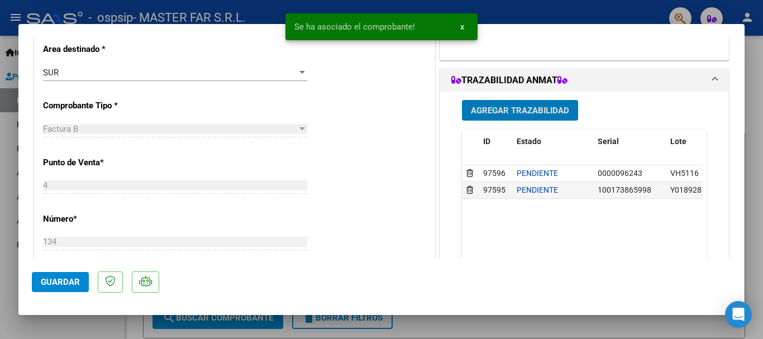
click at [54, 281] on span "Guardar" at bounding box center [60, 282] width 39 height 10
